Goal: Task Accomplishment & Management: Use online tool/utility

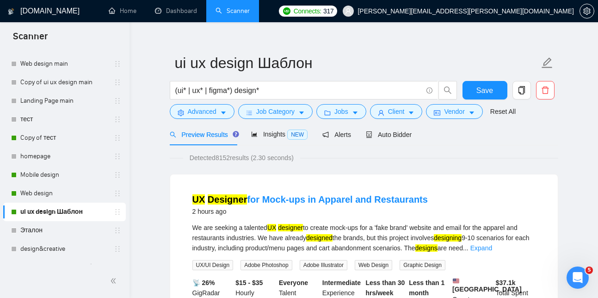
scroll to position [11, 0]
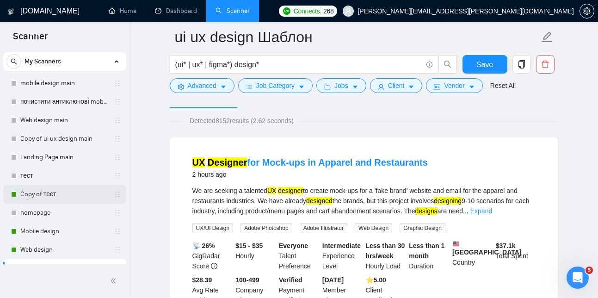
scroll to position [48, 0]
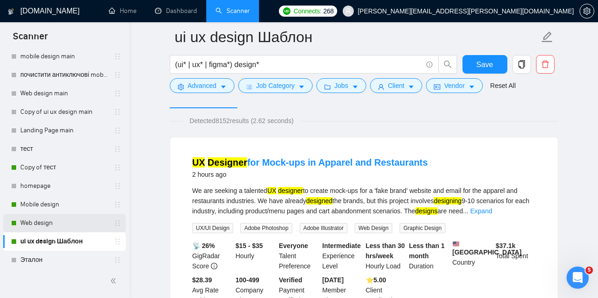
click at [58, 226] on link "Web design" at bounding box center [64, 223] width 88 height 18
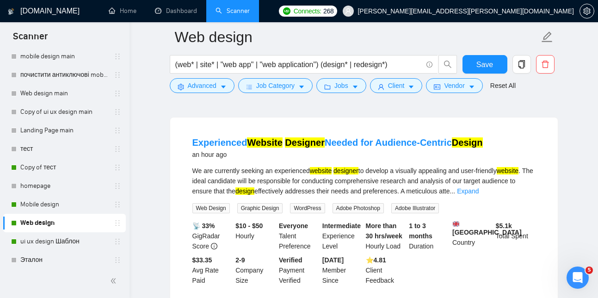
scroll to position [82, 0]
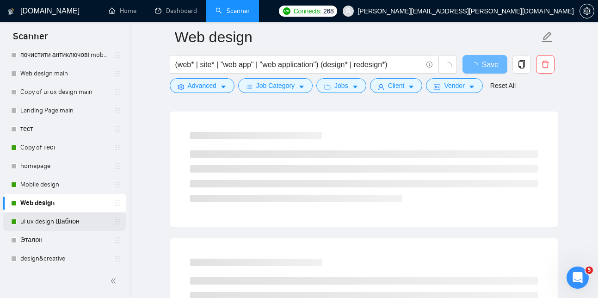
click at [55, 217] on link "ui ux design Шаблон" at bounding box center [64, 221] width 88 height 18
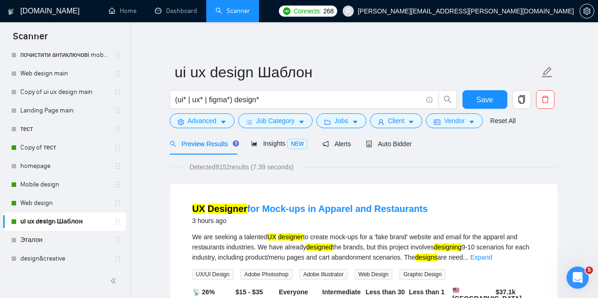
scroll to position [17, 0]
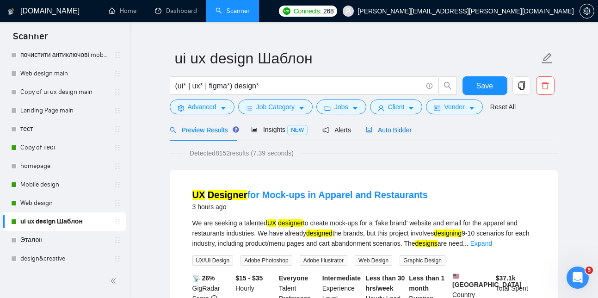
click at [394, 130] on span "Auto Bidder" at bounding box center [389, 129] width 46 height 7
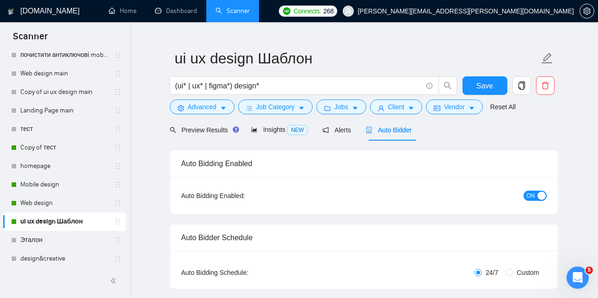
checkbox input "true"
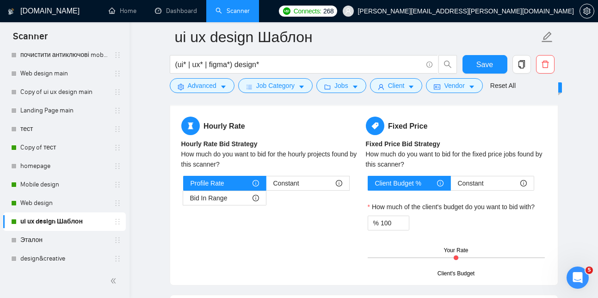
scroll to position [1468, 0]
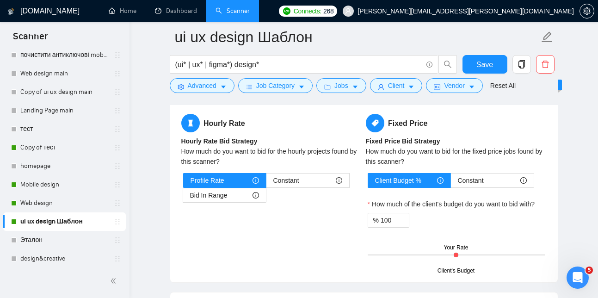
drag, startPoint x: 184, startPoint y: 161, endPoint x: 333, endPoint y: 133, distance: 151.9
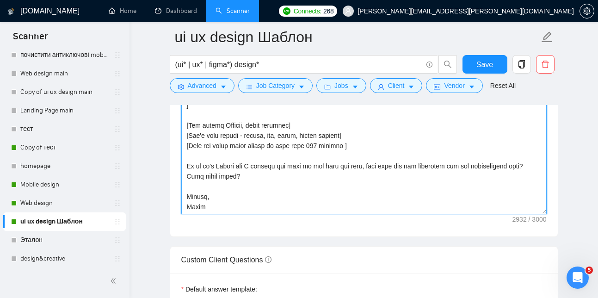
scroll to position [1136, 0]
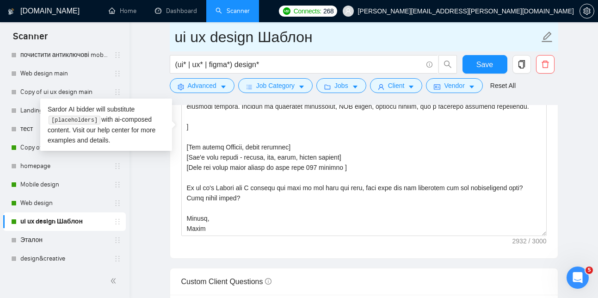
click at [403, 41] on input "ui ux design Шаблон" at bounding box center [357, 36] width 364 height 23
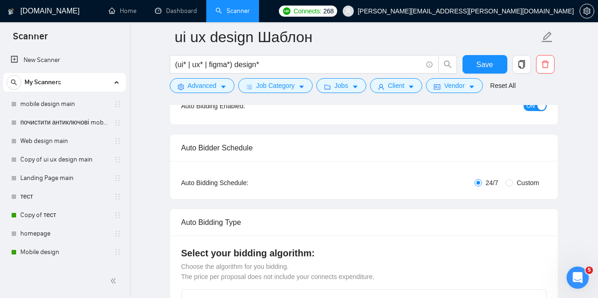
scroll to position [82, 0]
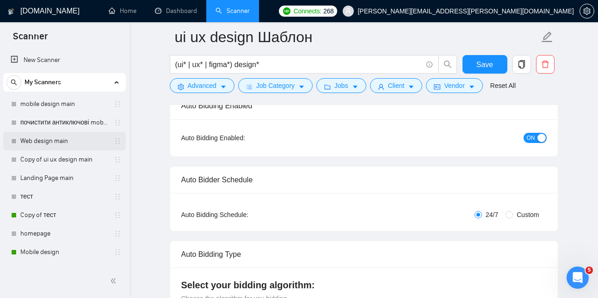
click at [54, 137] on link "Web design main" at bounding box center [64, 141] width 88 height 18
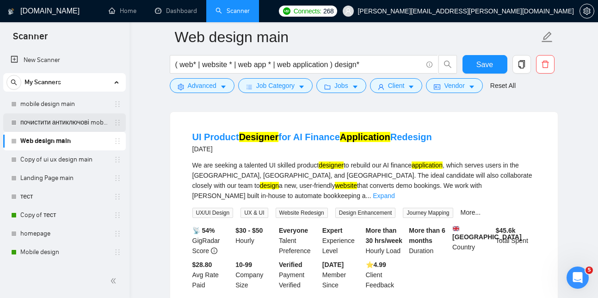
click at [74, 121] on link "почистити антиключові mobile design main" at bounding box center [64, 122] width 88 height 18
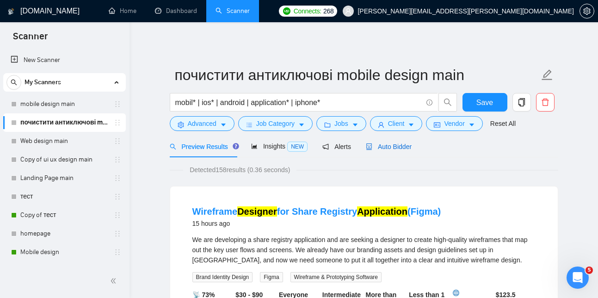
click at [386, 148] on span "Auto Bidder" at bounding box center [389, 146] width 46 height 7
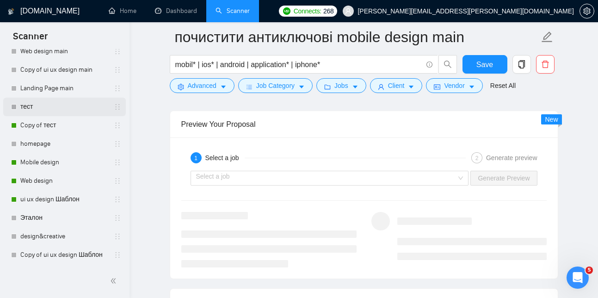
scroll to position [1732, 0]
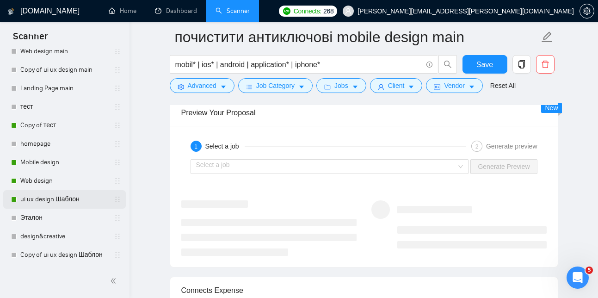
click at [54, 199] on link "ui ux design Шаблон" at bounding box center [64, 199] width 88 height 18
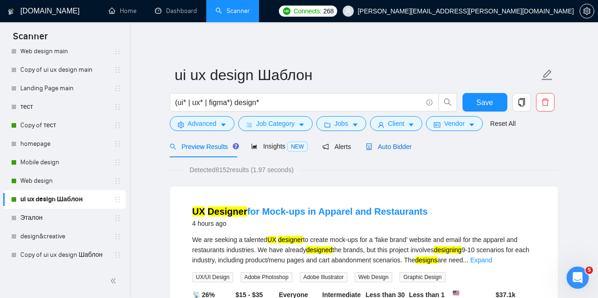
click at [404, 145] on span "Auto Bidder" at bounding box center [389, 146] width 46 height 7
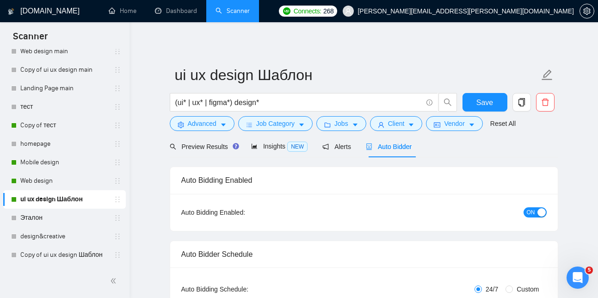
checkbox input "true"
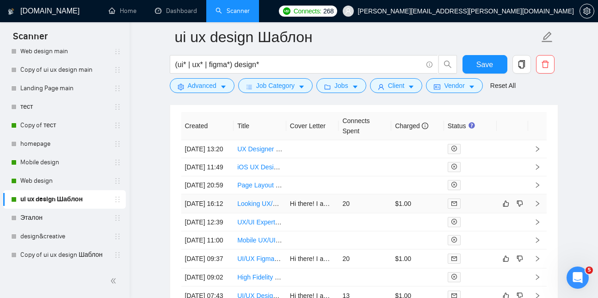
scroll to position [2405, 0]
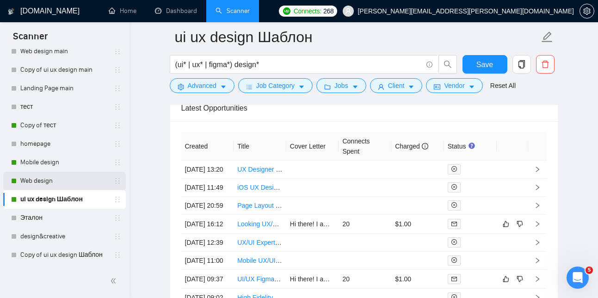
click at [57, 187] on link "Web design" at bounding box center [64, 181] width 88 height 18
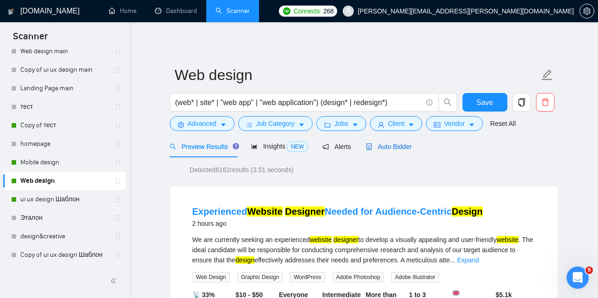
click at [385, 143] on span "Auto Bidder" at bounding box center [389, 146] width 46 height 7
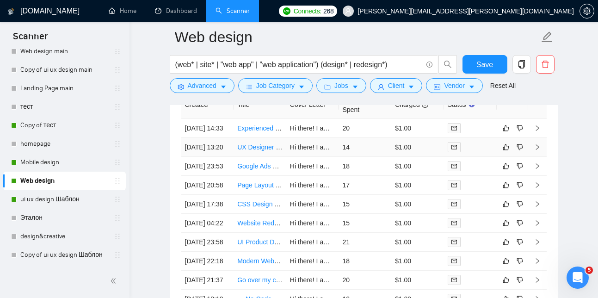
scroll to position [2307, 0]
click at [262, 151] on link "UX Designer for Mock-ups in Apparel and Restaurants" at bounding box center [315, 147] width 156 height 7
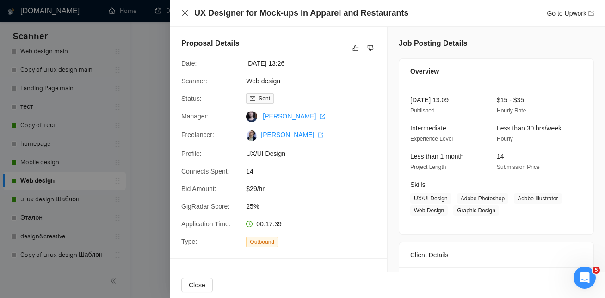
click at [184, 12] on icon "close" at bounding box center [185, 13] width 6 height 6
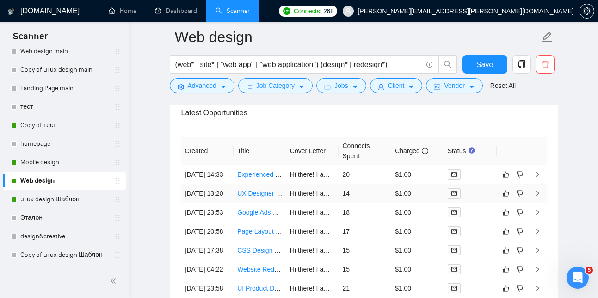
scroll to position [2258, 0]
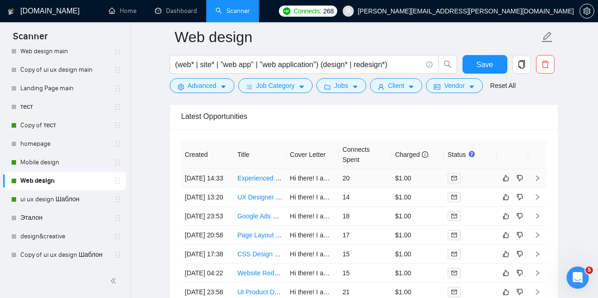
click at [260, 180] on link "Experienced Website Designer Needed for Audience-Centric Design" at bounding box center [335, 177] width 196 height 7
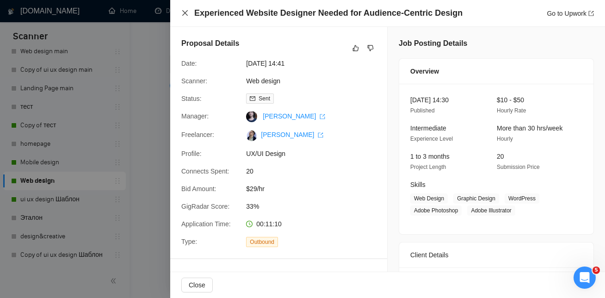
click at [187, 15] on icon "close" at bounding box center [185, 13] width 6 height 6
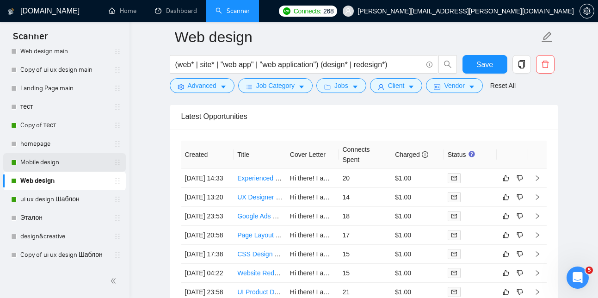
click at [38, 159] on link "Mobile design" at bounding box center [64, 162] width 88 height 18
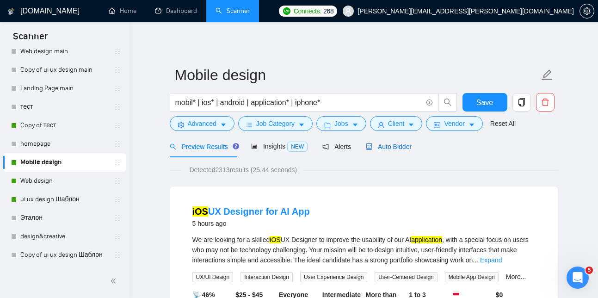
click at [396, 141] on div "Auto Bidder" at bounding box center [389, 146] width 46 height 10
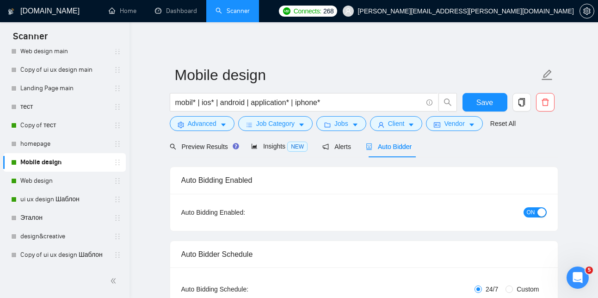
checkbox input "true"
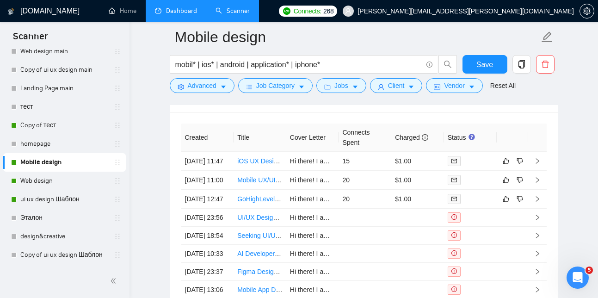
scroll to position [2416, 0]
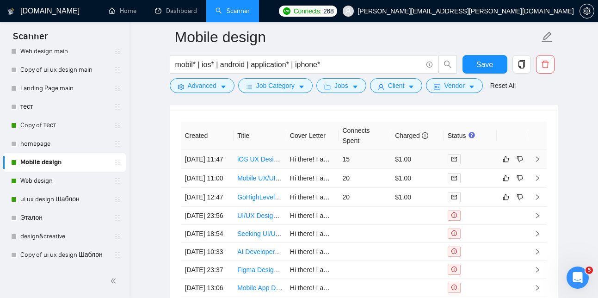
click at [256, 163] on link "iOS UX Designer for AI App" at bounding box center [276, 158] width 79 height 7
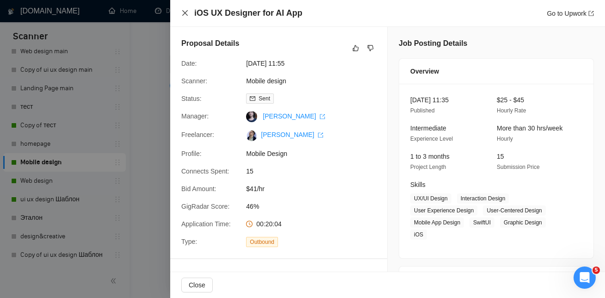
click at [183, 16] on icon "close" at bounding box center [184, 12] width 7 height 7
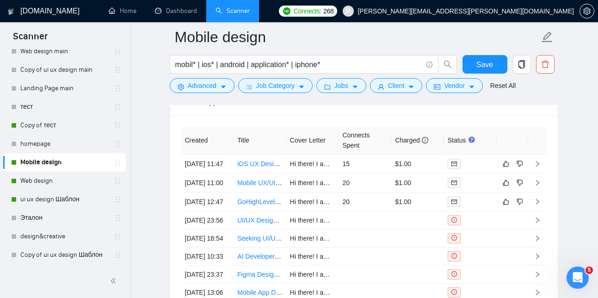
scroll to position [2410, 0]
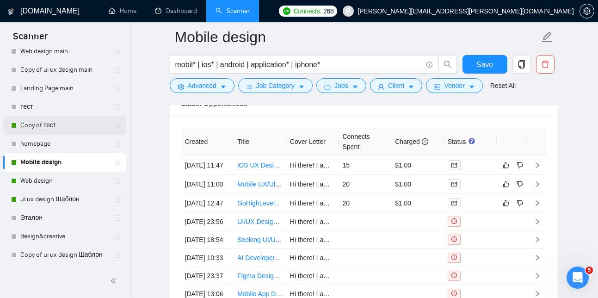
click at [49, 129] on link "Copy of тест" at bounding box center [64, 125] width 88 height 18
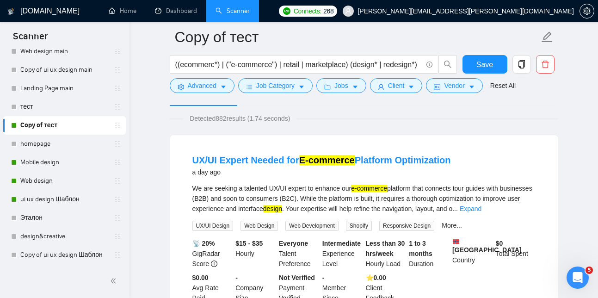
scroll to position [31, 0]
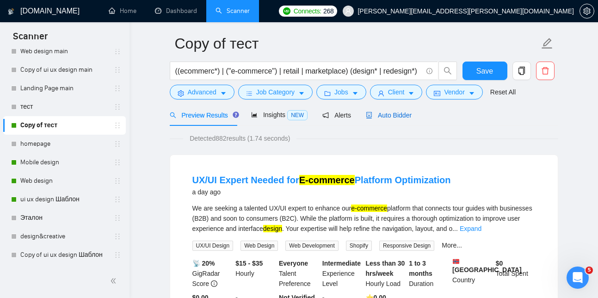
click at [405, 116] on span "Auto Bidder" at bounding box center [389, 114] width 46 height 7
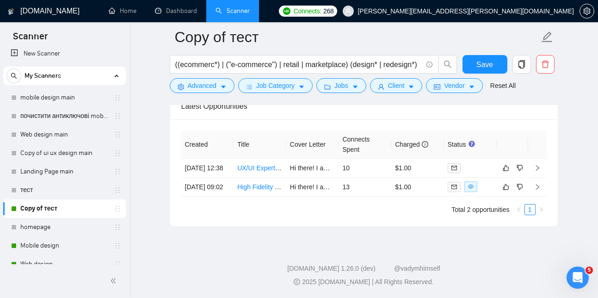
scroll to position [2286, 0]
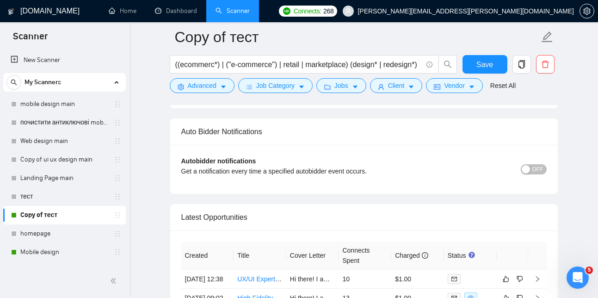
scroll to position [2286, 0]
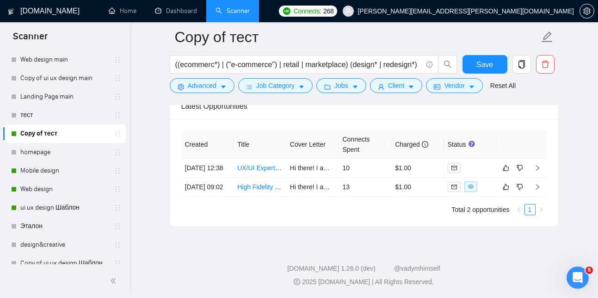
scroll to position [90, 0]
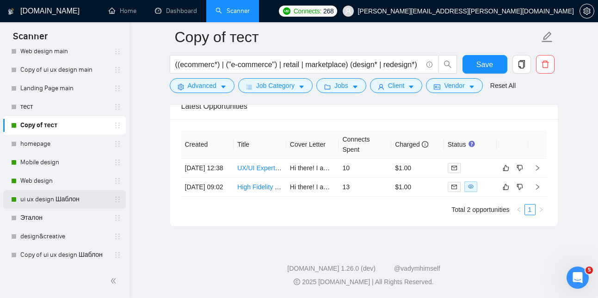
click at [57, 199] on link "ui ux design Шаблон" at bounding box center [64, 199] width 88 height 18
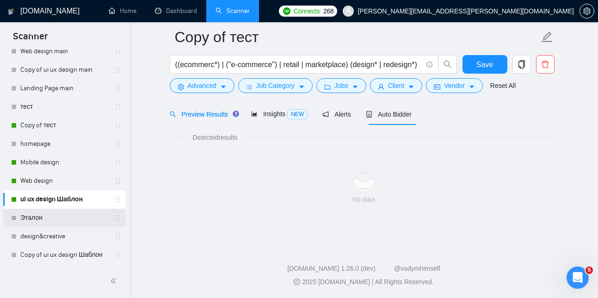
scroll to position [589, 0]
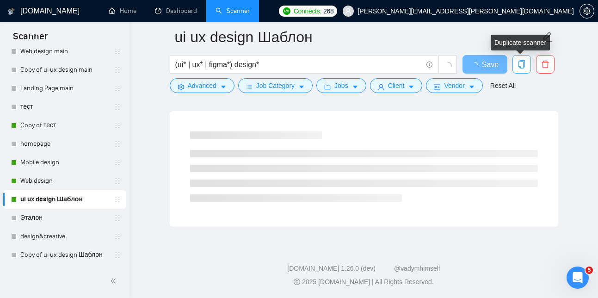
click at [522, 67] on icon "copy" at bounding box center [521, 64] width 8 height 8
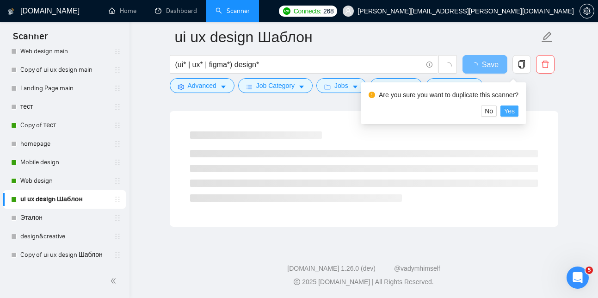
click at [515, 111] on span "Yes" at bounding box center [509, 111] width 11 height 10
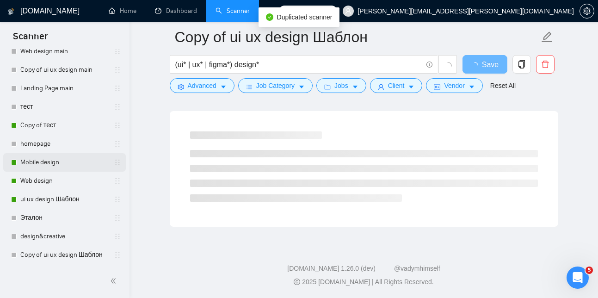
scroll to position [108, 0]
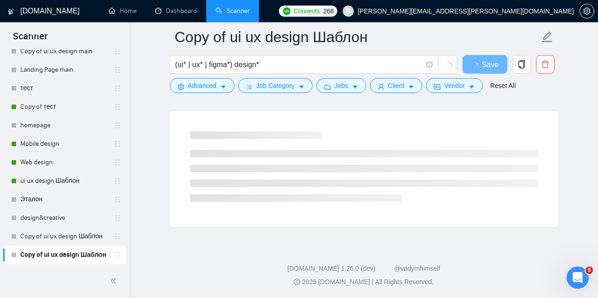
click at [87, 256] on link "Copy of ui ux design Шаблон" at bounding box center [64, 255] width 88 height 18
